Goal: Transaction & Acquisition: Purchase product/service

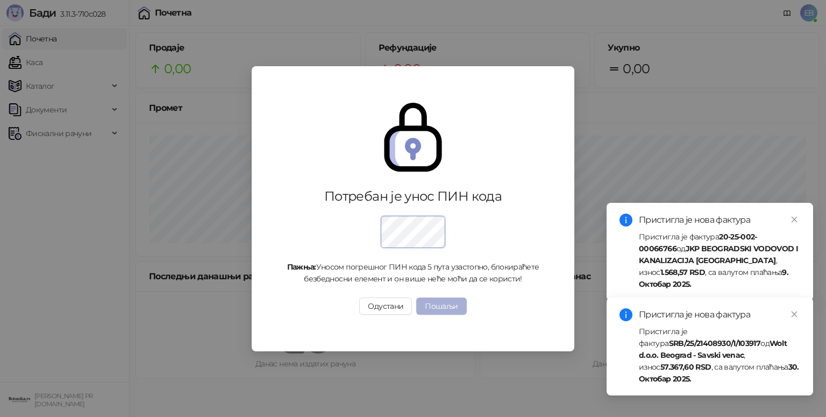
click at [452, 307] on button "Пошаљи" at bounding box center [441, 305] width 50 height 17
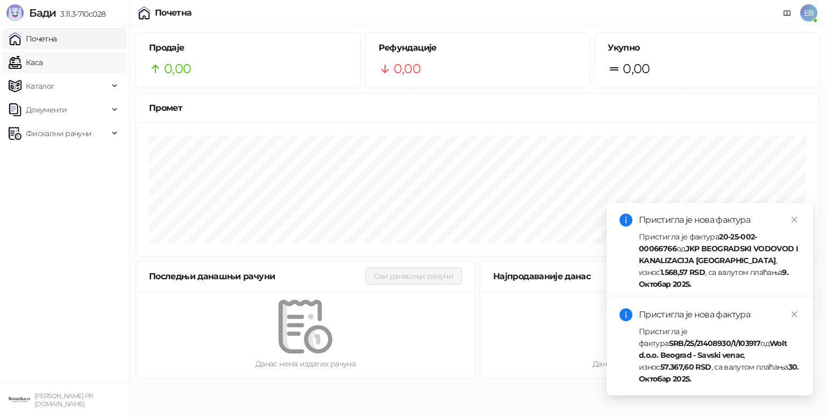
click at [37, 70] on link "Каса" at bounding box center [26, 63] width 34 height 22
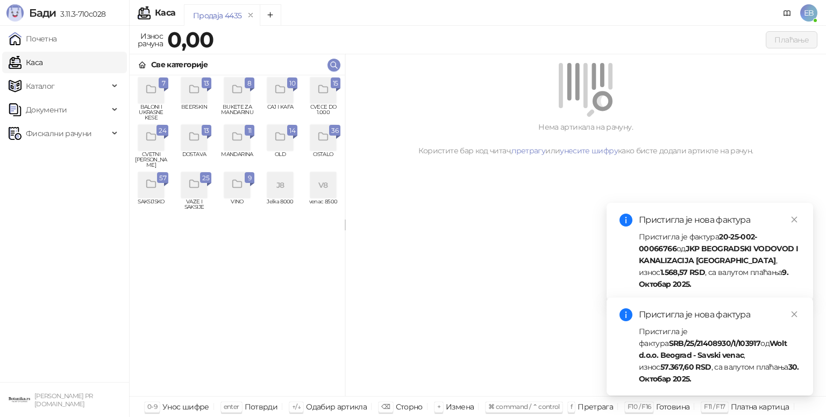
click at [161, 189] on div "grid" at bounding box center [151, 185] width 26 height 26
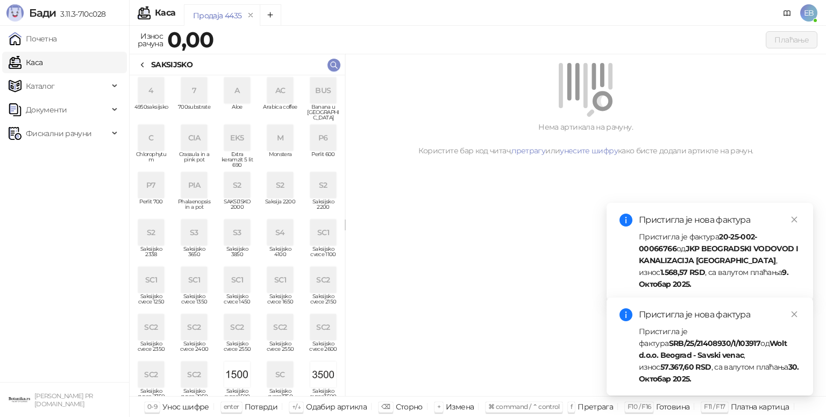
click at [229, 193] on div "S2" at bounding box center [237, 185] width 26 height 26
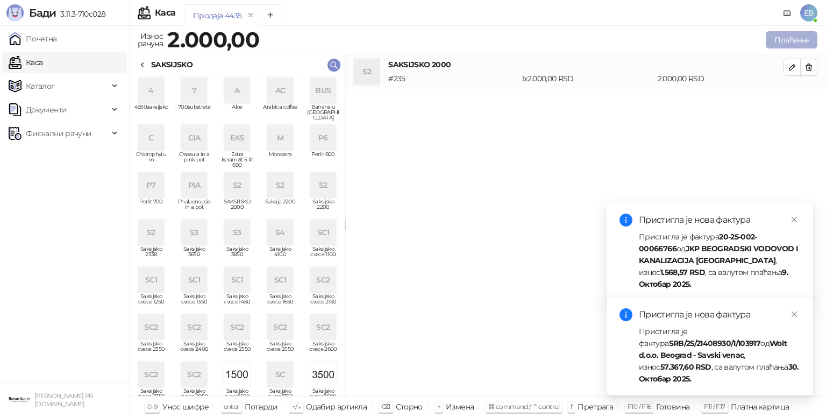
click at [796, 33] on button "Плаћање" at bounding box center [792, 39] width 52 height 17
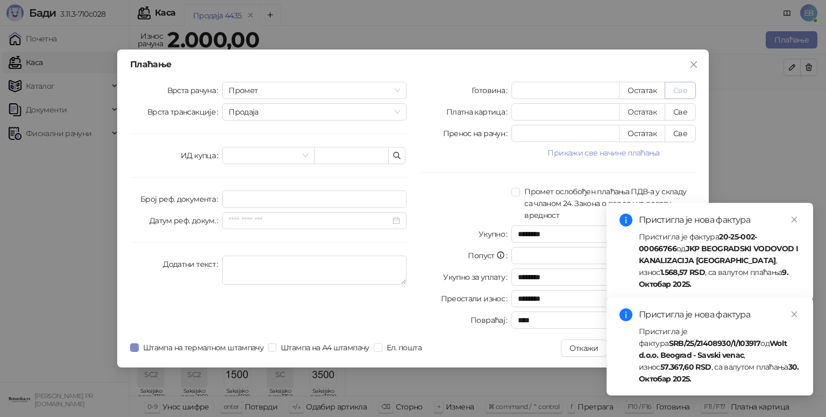
click at [676, 87] on button "Све" at bounding box center [680, 90] width 31 height 17
type input "****"
click at [790, 223] on link "Close" at bounding box center [794, 220] width 12 height 12
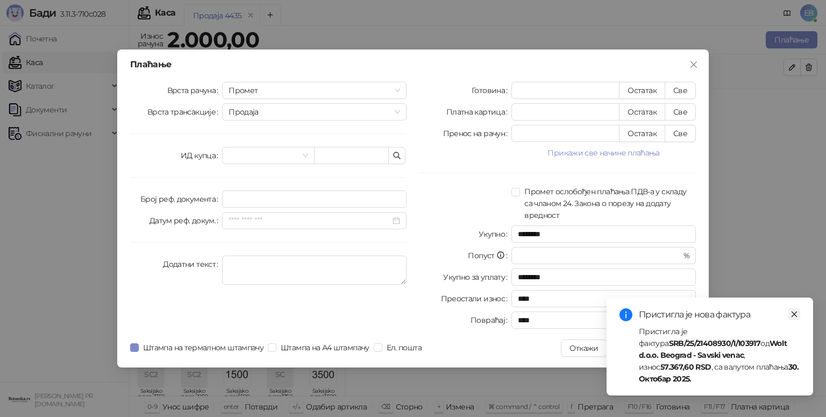
click at [800, 320] on link "Close" at bounding box center [794, 314] width 12 height 12
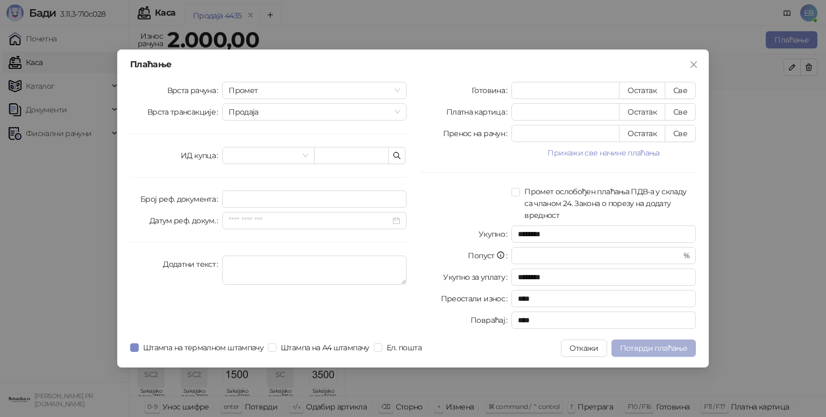
click at [644, 349] on span "Потврди плаћање" at bounding box center [653, 348] width 67 height 10
